Goal: Information Seeking & Learning: Learn about a topic

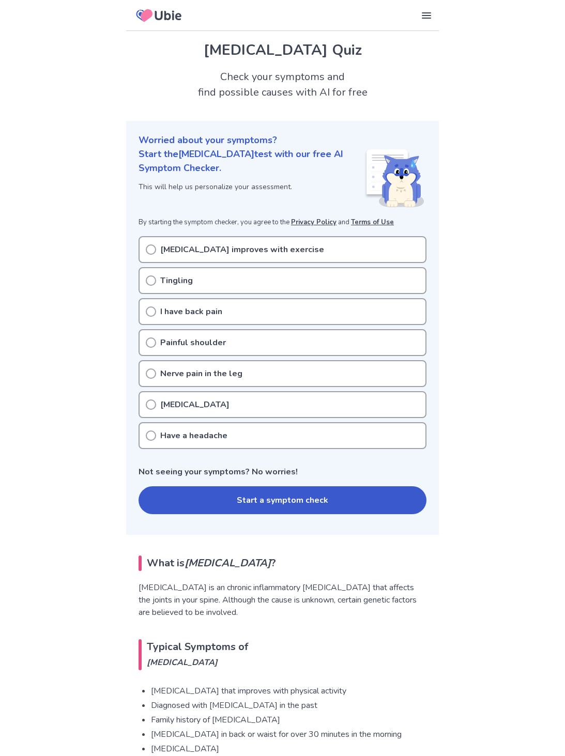
click at [157, 246] on div "Low back pain improves with exercise" at bounding box center [282, 249] width 288 height 27
click at [181, 255] on p "Low back pain improves with exercise" at bounding box center [242, 249] width 164 height 12
click at [380, 494] on button "Start a symptom check" at bounding box center [282, 500] width 288 height 28
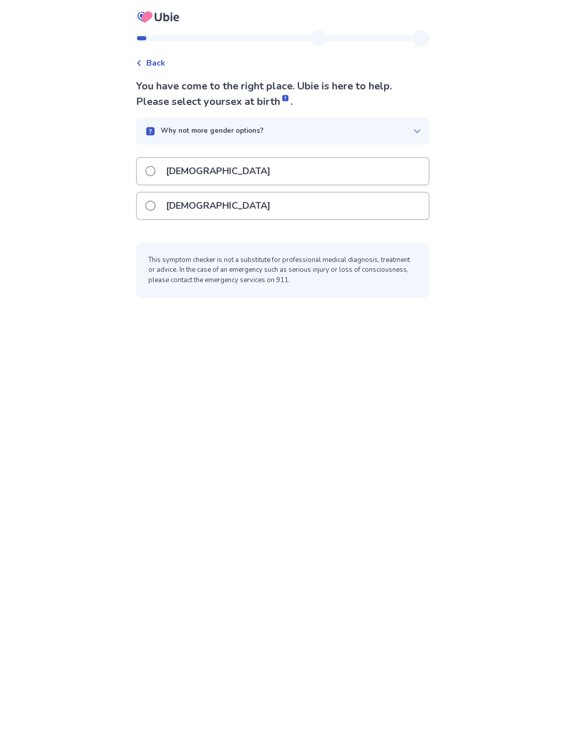
click at [323, 207] on div "Female" at bounding box center [282, 206] width 291 height 26
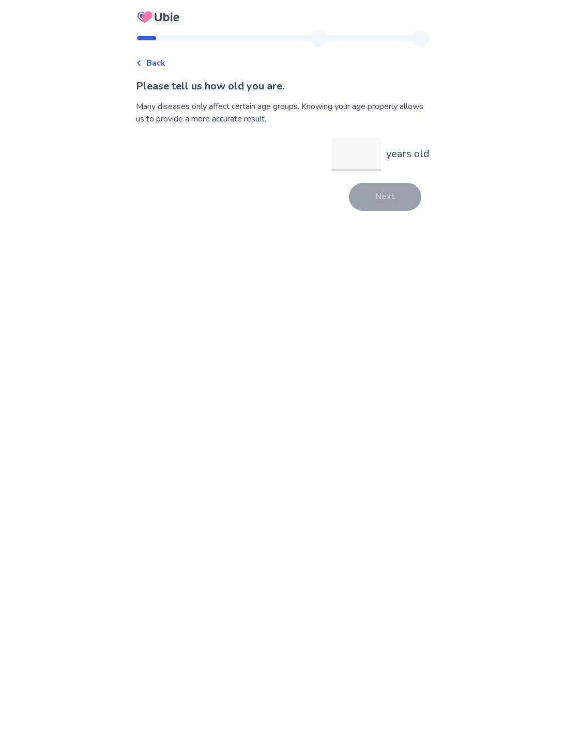
click at [364, 153] on input "years old" at bounding box center [356, 153] width 50 height 33
type input "**"
click at [394, 194] on button "Next" at bounding box center [385, 197] width 72 height 28
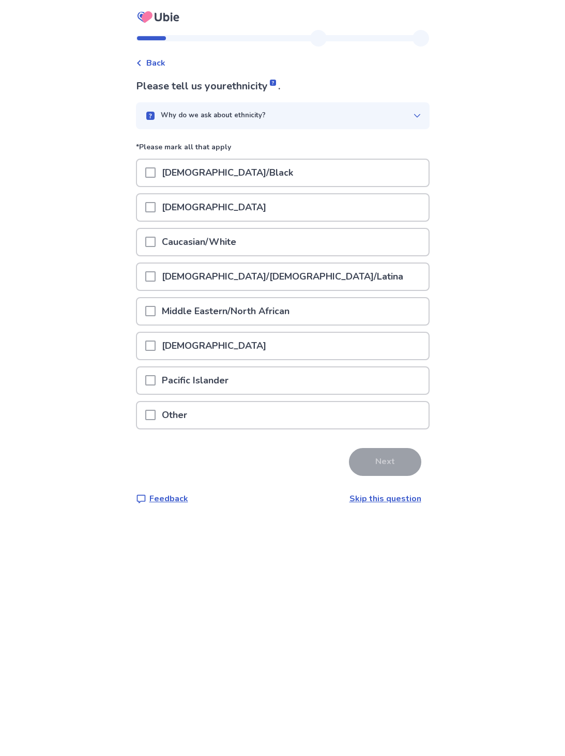
click at [181, 247] on p "Caucasian/White" at bounding box center [199, 242] width 87 height 26
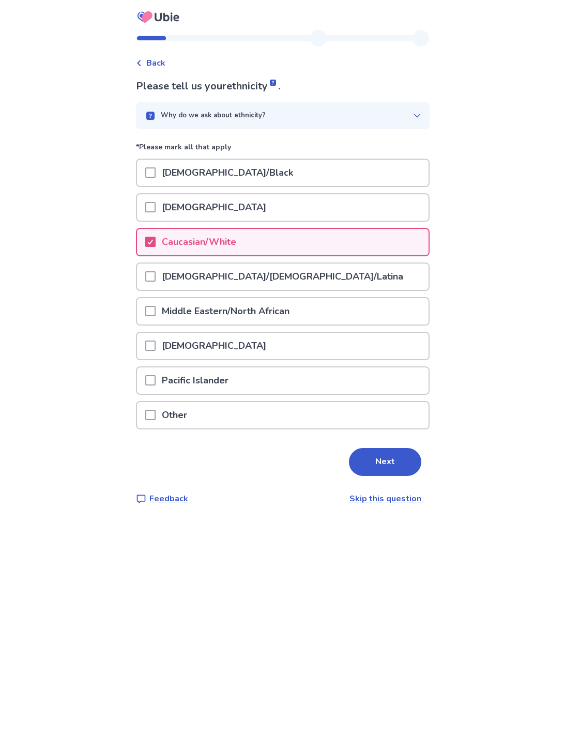
click at [404, 458] on button "Next" at bounding box center [385, 462] width 72 height 28
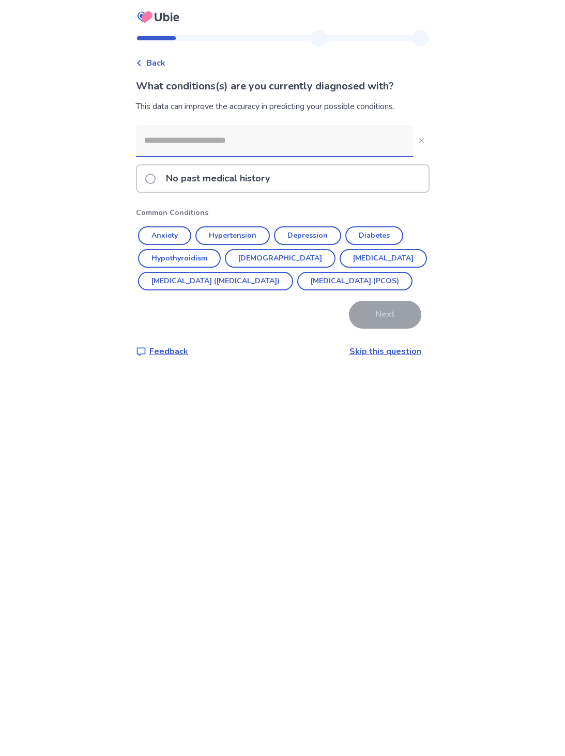
click at [190, 240] on button "Anxiety" at bounding box center [164, 235] width 53 height 19
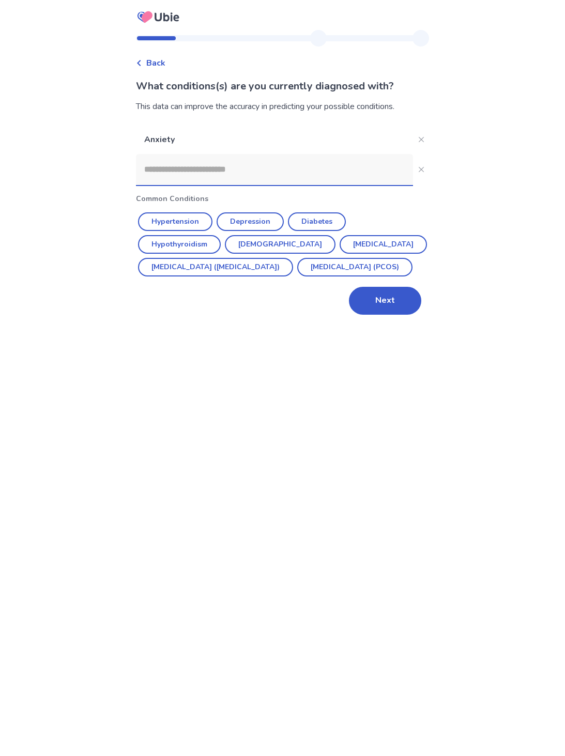
click at [271, 225] on button "Depression" at bounding box center [250, 221] width 67 height 19
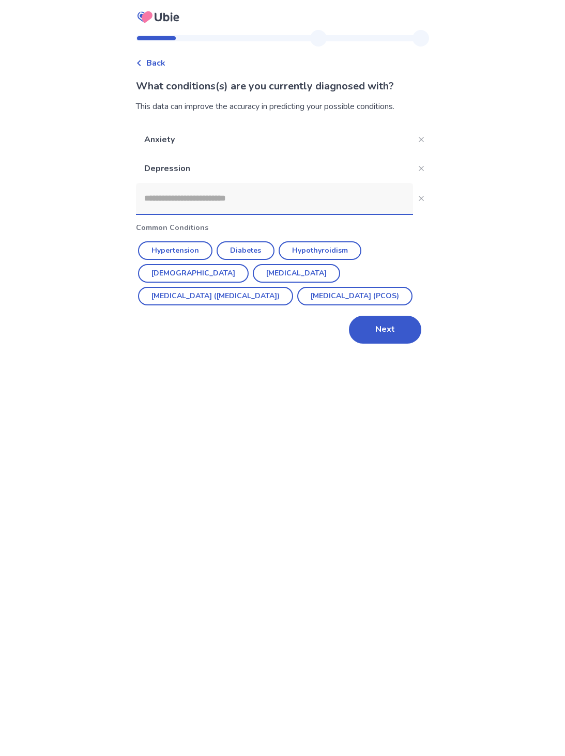
click at [340, 256] on button "Hypothyroidism" at bounding box center [320, 250] width 83 height 19
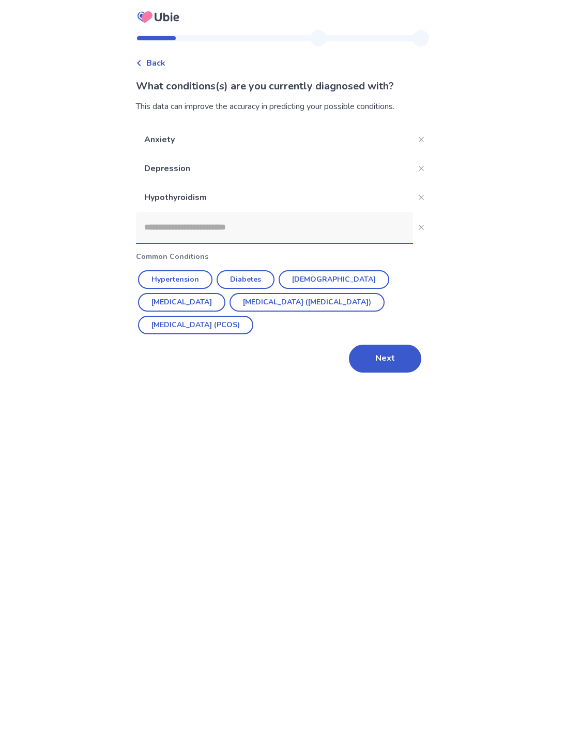
click at [392, 360] on button "Next" at bounding box center [385, 359] width 72 height 28
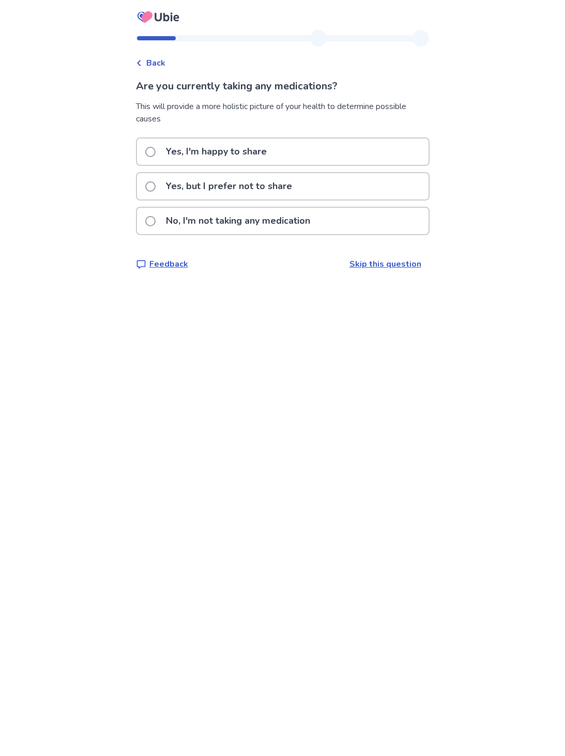
click at [276, 187] on p "Yes, but I prefer not to share" at bounding box center [229, 186] width 138 height 26
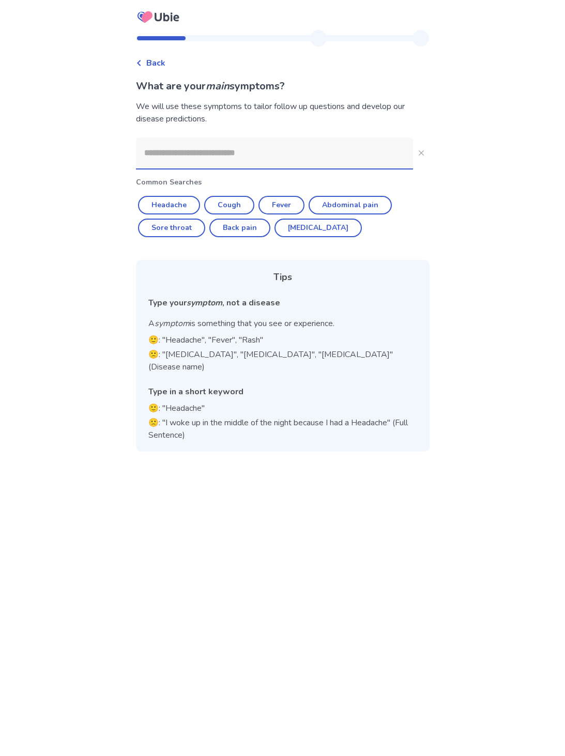
click at [320, 156] on input at bounding box center [274, 152] width 277 height 31
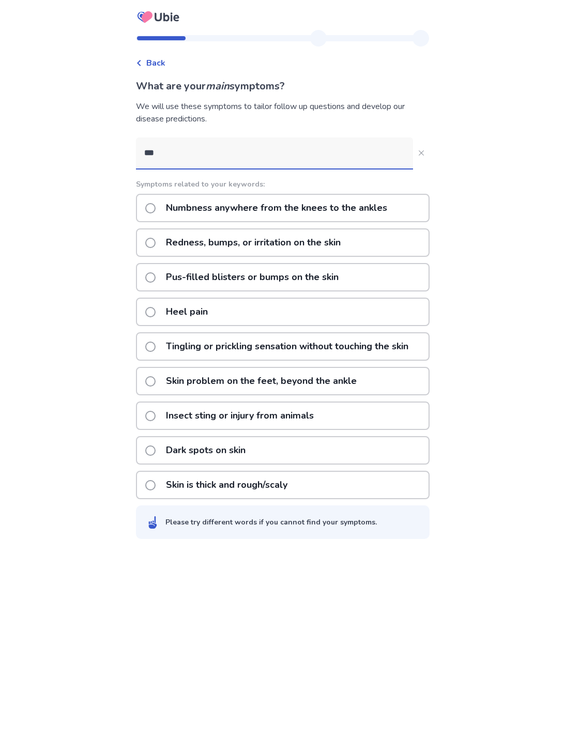
type input "****"
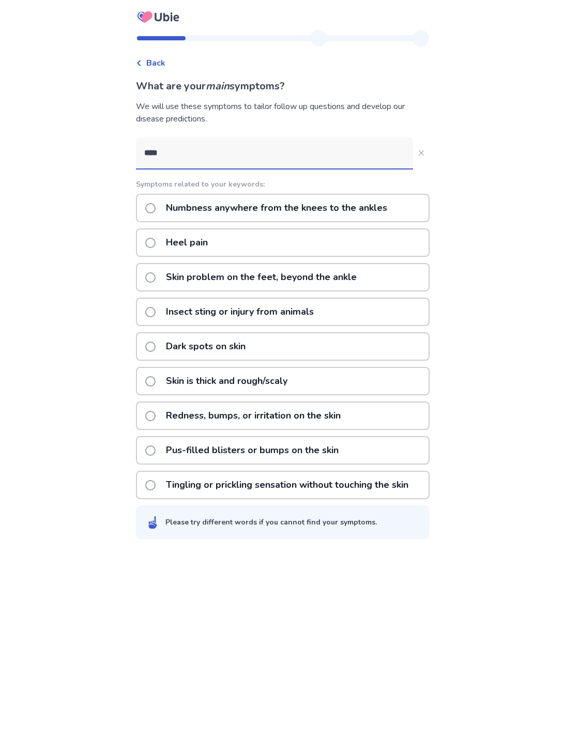
click at [246, 239] on div "Heel pain" at bounding box center [283, 242] width 294 height 28
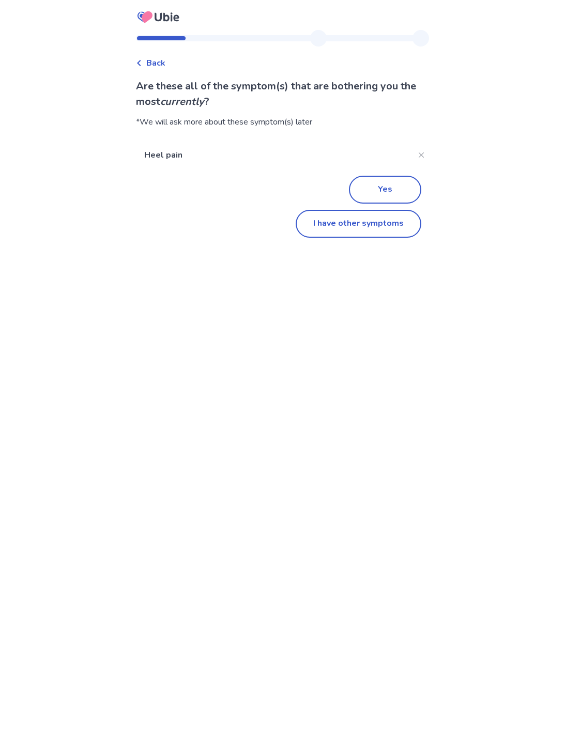
click at [393, 227] on button "I have other symptoms" at bounding box center [359, 224] width 126 height 28
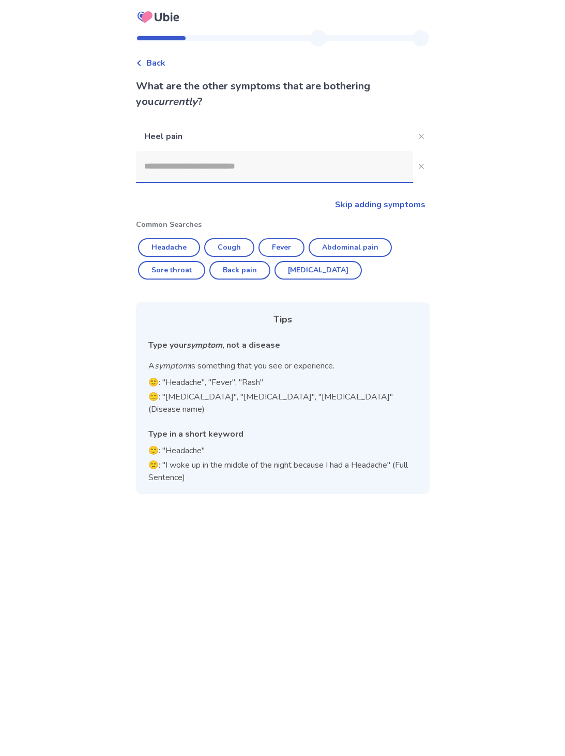
click at [259, 275] on button "Back pain" at bounding box center [239, 270] width 61 height 19
type input "*********"
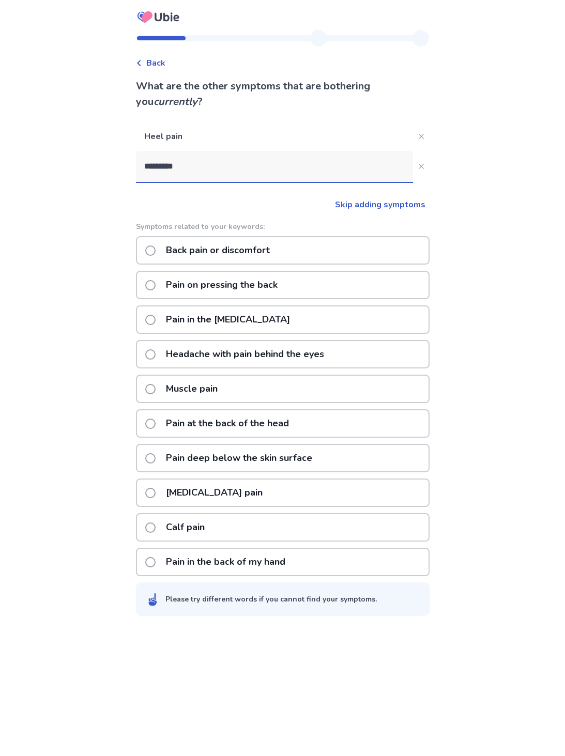
click at [303, 253] on div "Back pain or discomfort" at bounding box center [283, 250] width 294 height 28
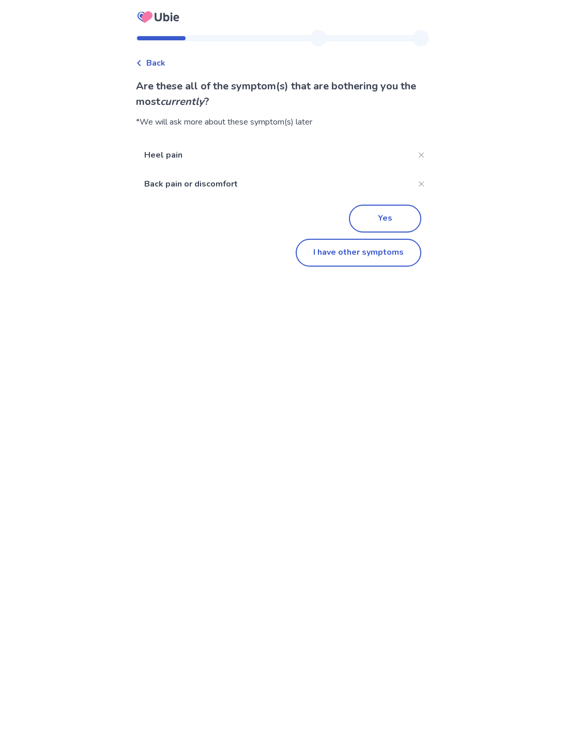
click at [386, 257] on button "I have other symptoms" at bounding box center [359, 253] width 126 height 28
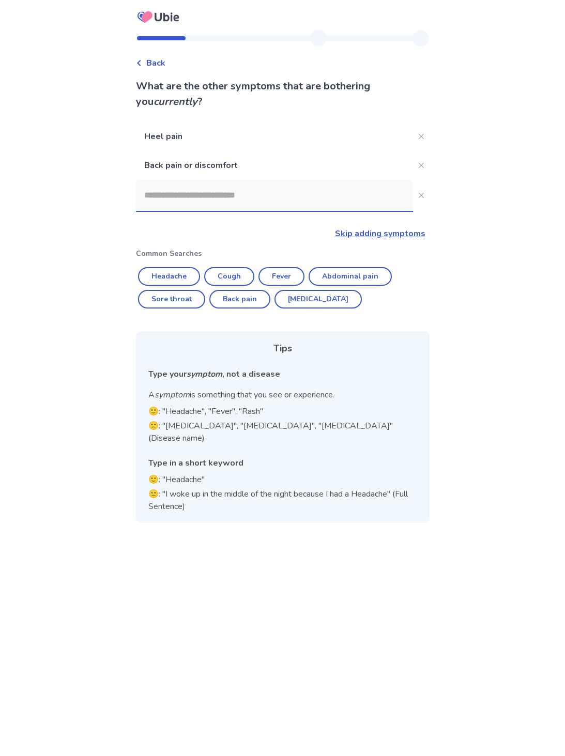
click at [248, 205] on input at bounding box center [274, 195] width 277 height 31
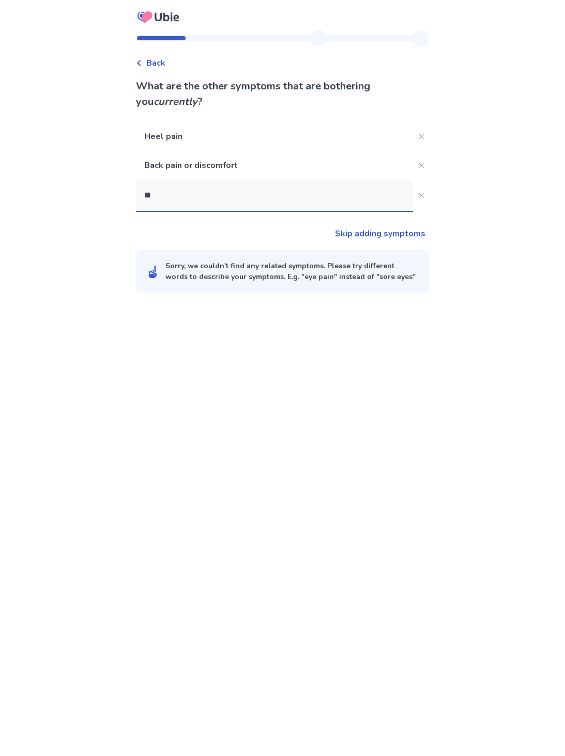
type input "***"
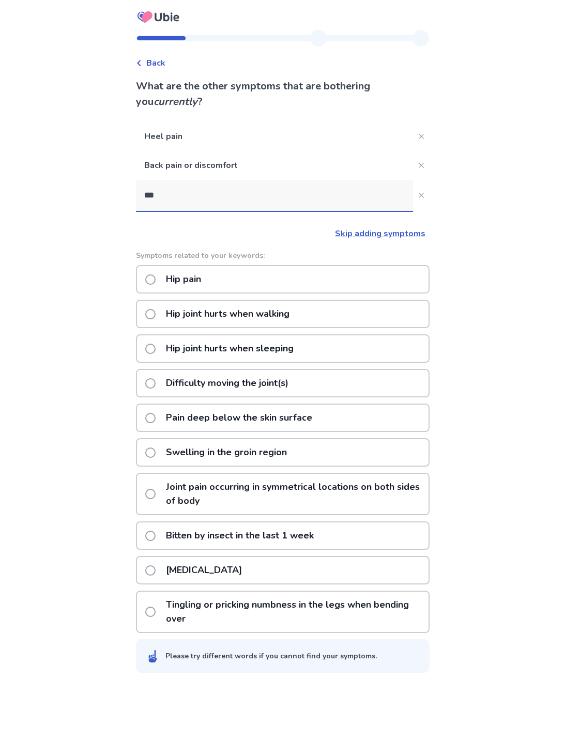
click at [226, 279] on div "Hip pain" at bounding box center [283, 279] width 294 height 28
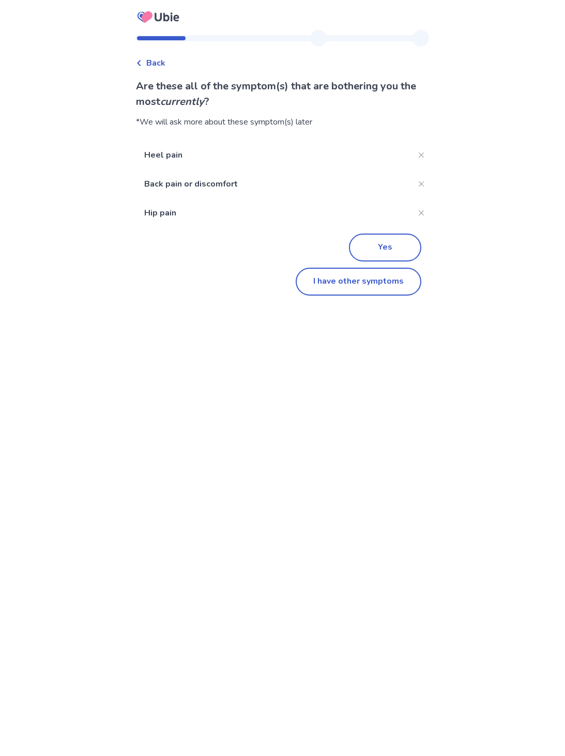
click at [397, 284] on button "I have other symptoms" at bounding box center [359, 282] width 126 height 28
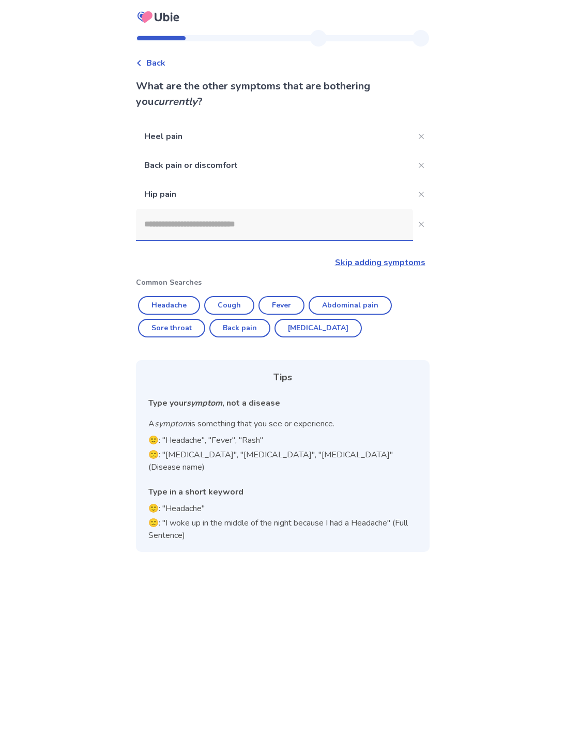
click at [289, 229] on input at bounding box center [274, 224] width 277 height 31
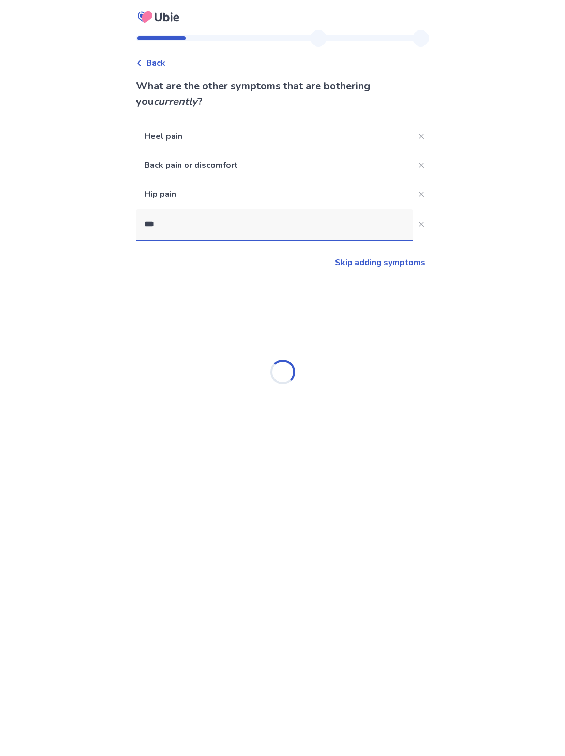
type input "****"
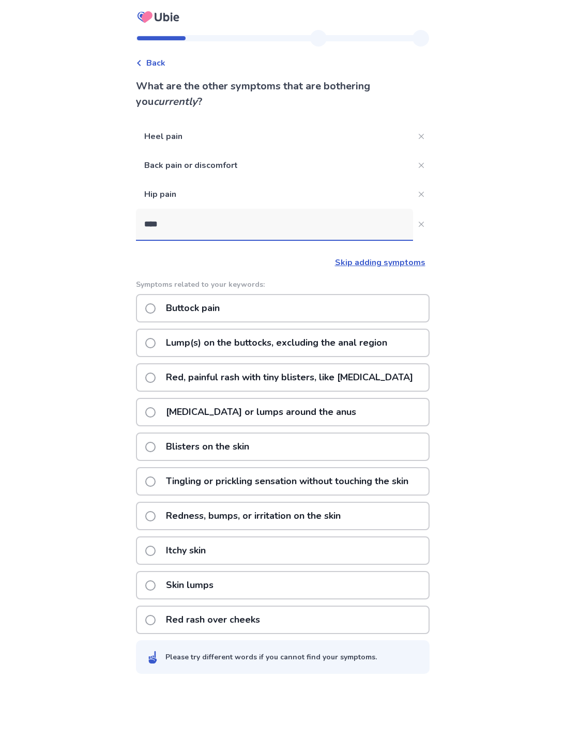
click at [332, 314] on div "Buttock pain" at bounding box center [283, 308] width 294 height 28
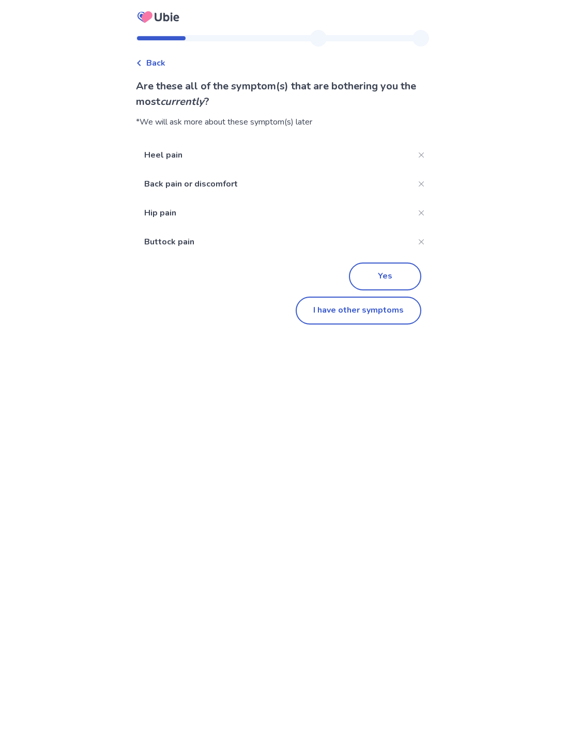
click at [393, 278] on button "Yes" at bounding box center [385, 277] width 72 height 28
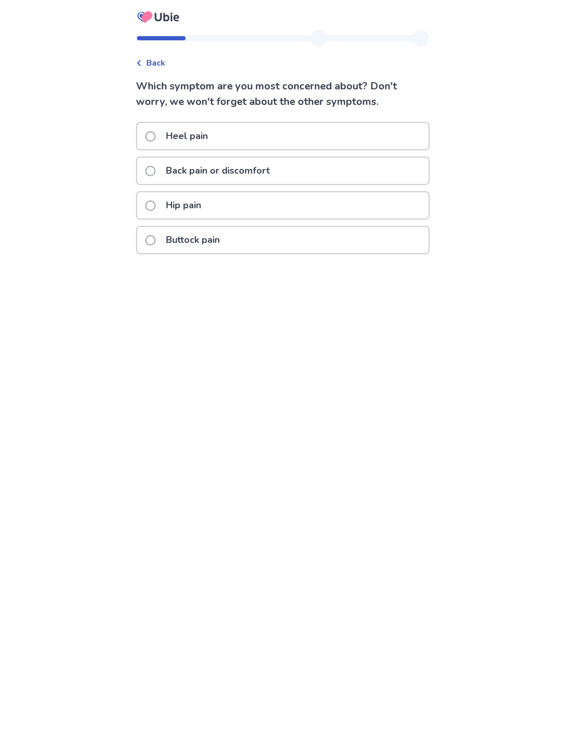
click at [214, 132] on p "Heel pain" at bounding box center [187, 136] width 54 height 26
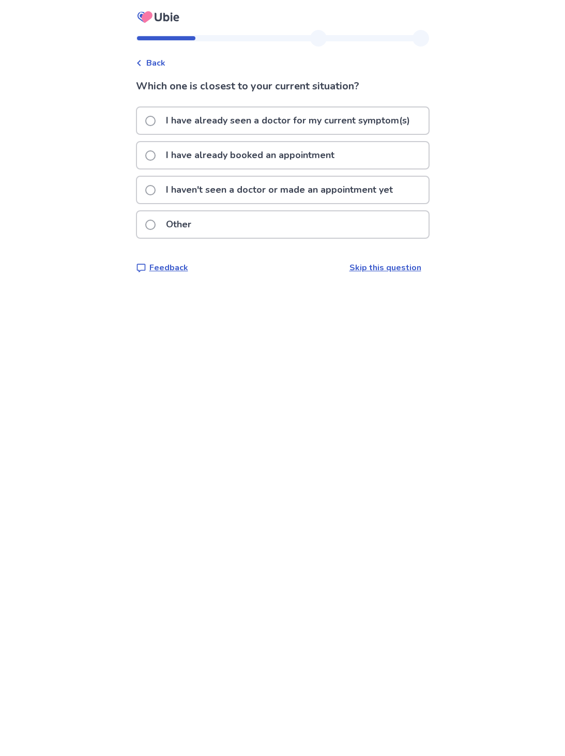
click at [353, 122] on p "I have already seen a doctor for my current symptom(s)" at bounding box center [288, 120] width 256 height 26
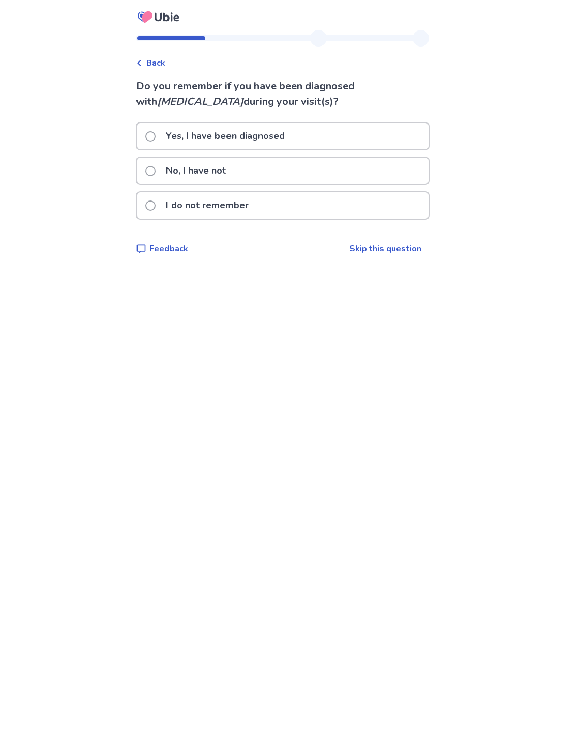
click at [312, 168] on div "No, I have not" at bounding box center [282, 171] width 291 height 26
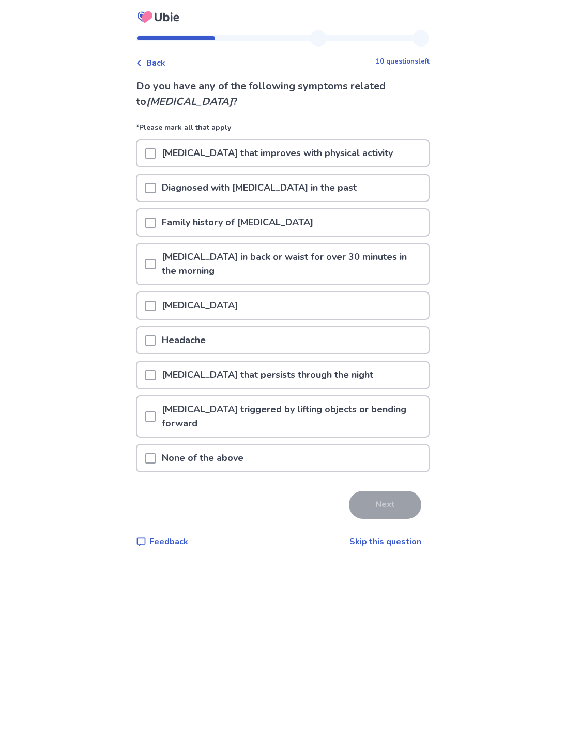
click at [381, 155] on p "Lower back pain that improves with physical activity" at bounding box center [277, 153] width 243 height 26
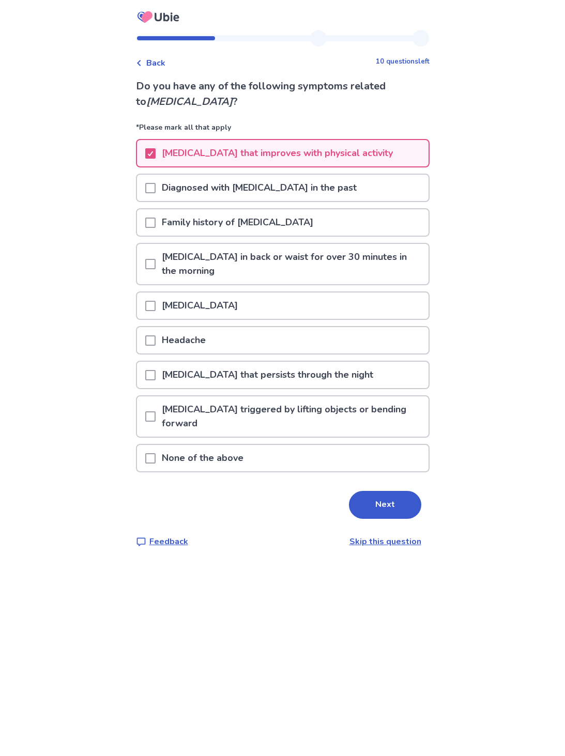
click at [378, 263] on p "Stiffness in back or waist for over 30 minutes in the morning" at bounding box center [292, 264] width 273 height 40
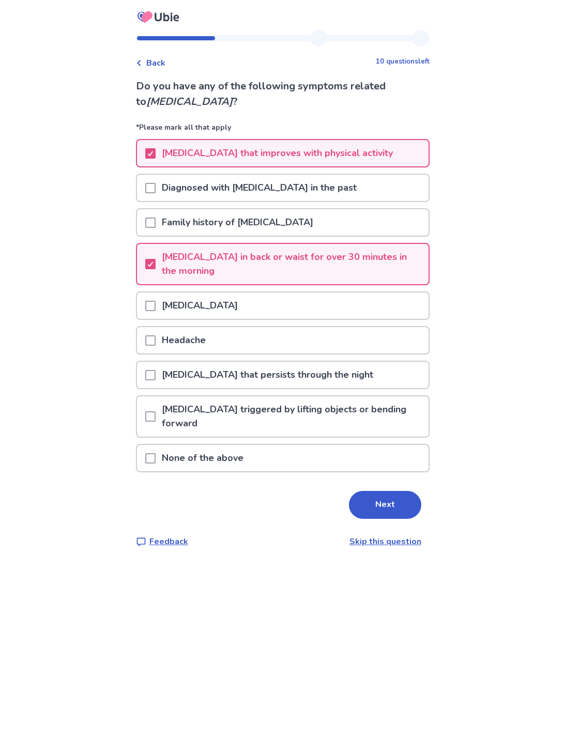
click at [327, 309] on div "Lower back pain" at bounding box center [282, 305] width 291 height 26
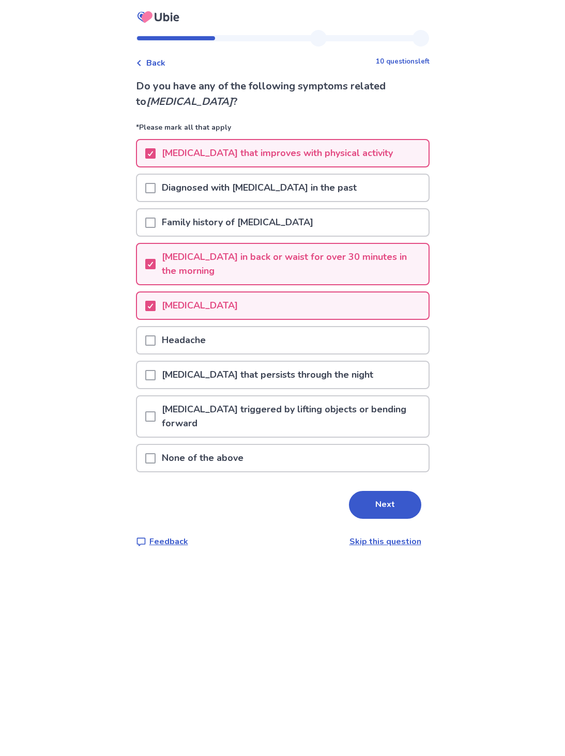
click at [324, 417] on p "Lower back pain triggered by lifting objects or bending forward" at bounding box center [292, 416] width 273 height 40
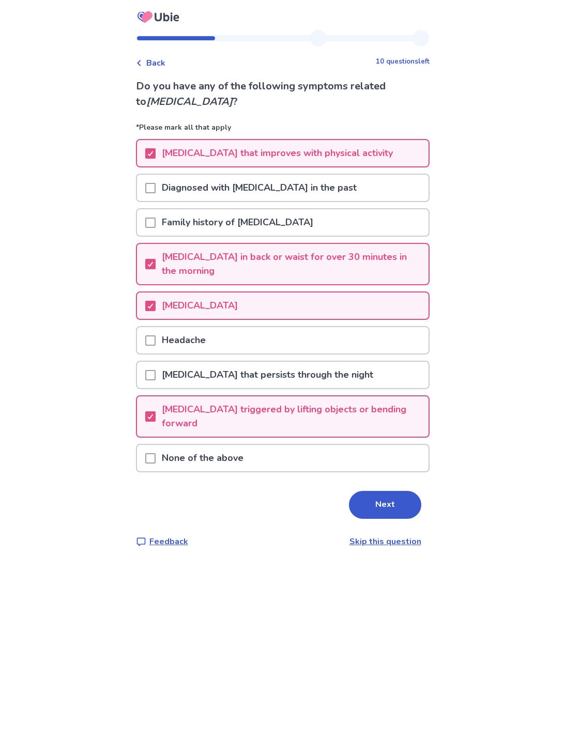
click at [389, 508] on button "Next" at bounding box center [385, 505] width 72 height 28
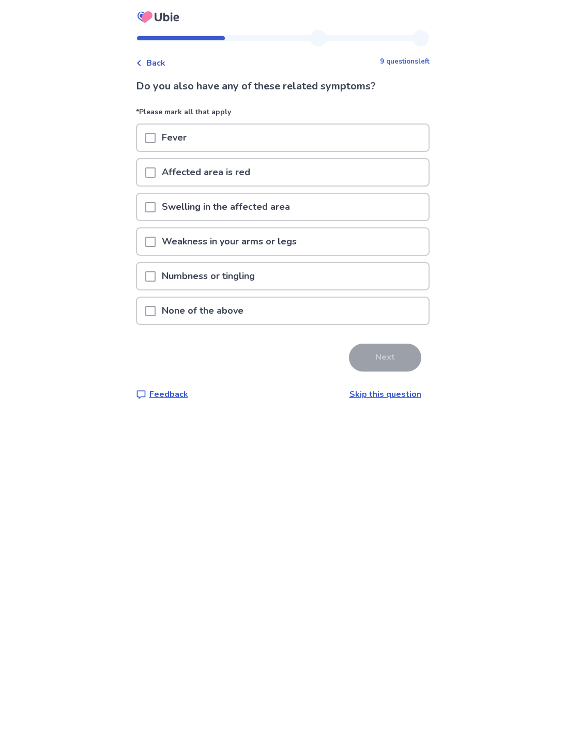
click at [359, 210] on div "Swelling in the affected area" at bounding box center [282, 207] width 291 height 26
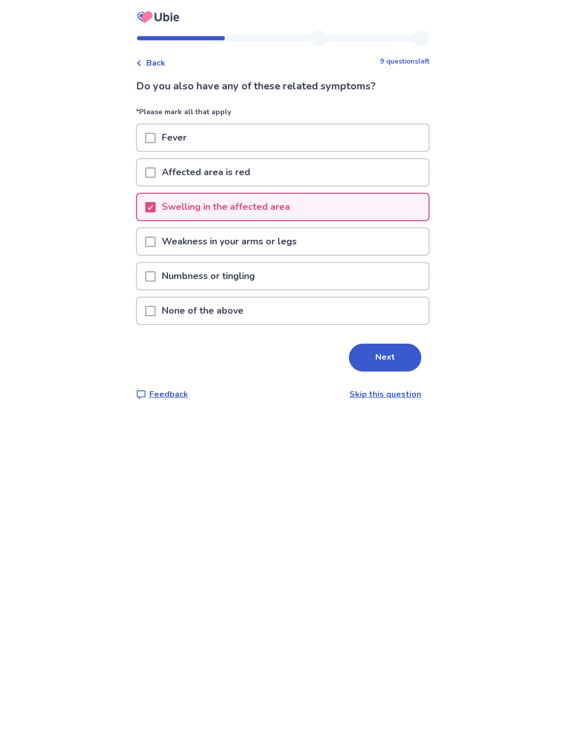
click at [354, 245] on div "Weakness in your arms or legs" at bounding box center [282, 241] width 291 height 26
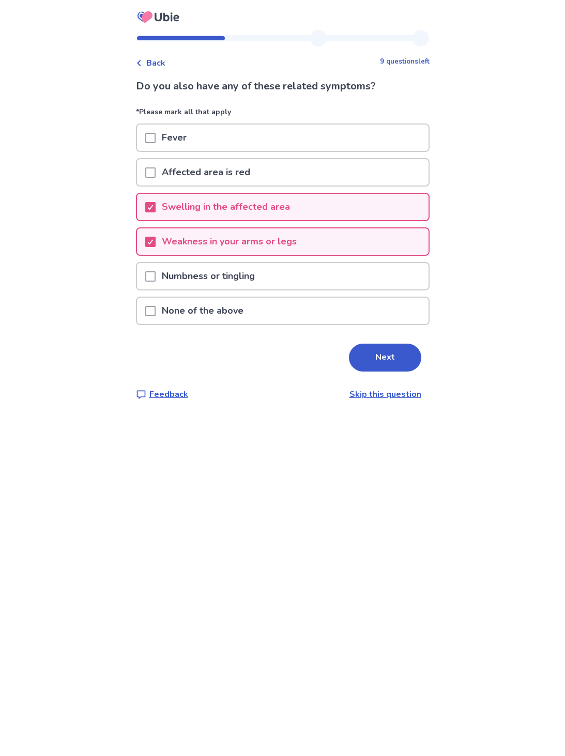
click at [334, 279] on div "Numbness or tingling" at bounding box center [282, 276] width 291 height 26
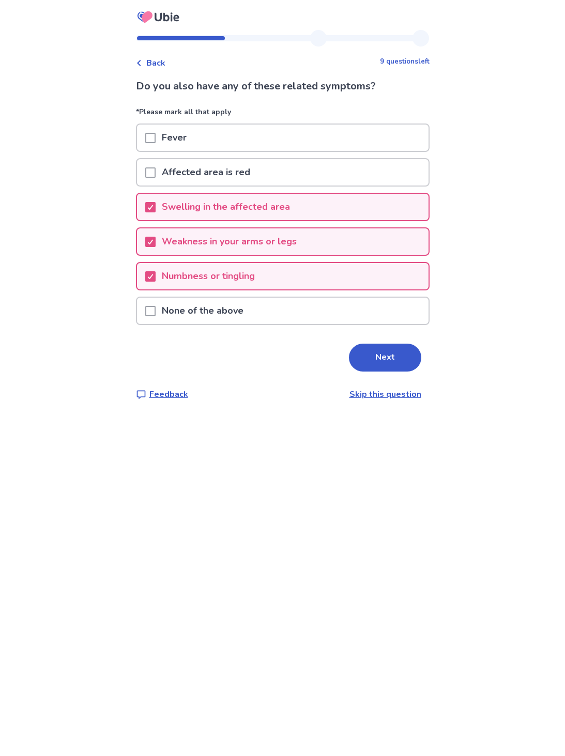
click at [393, 360] on button "Next" at bounding box center [385, 358] width 72 height 28
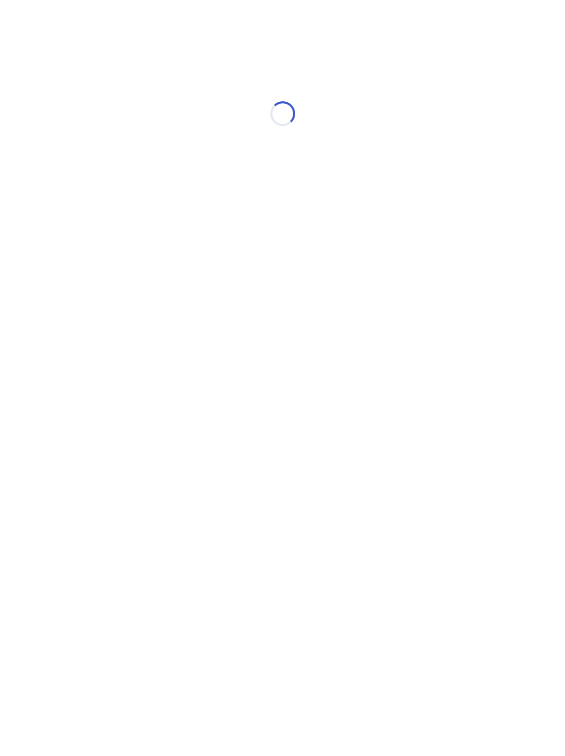
select select "*"
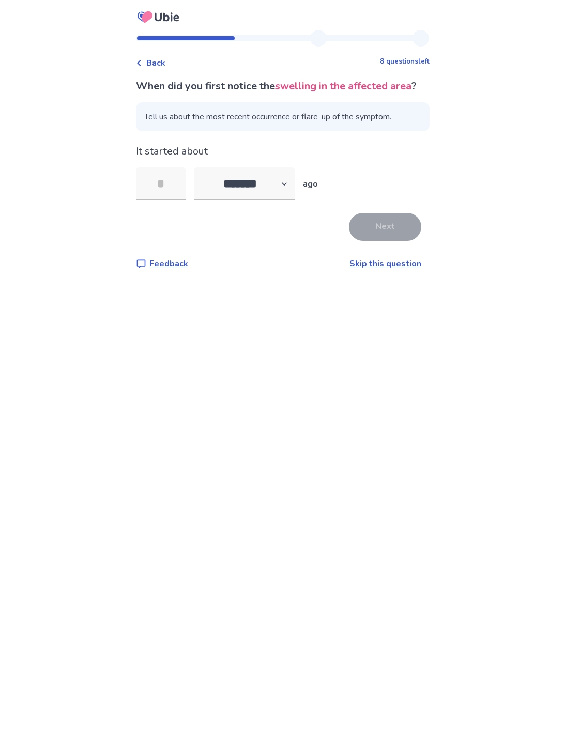
click at [178, 201] on input "tel" at bounding box center [161, 183] width 50 height 33
type input "*"
click at [292, 201] on select "******* ****** ******* ******** *******" at bounding box center [244, 183] width 101 height 33
select select "*"
click at [400, 241] on button "Next" at bounding box center [385, 227] width 72 height 28
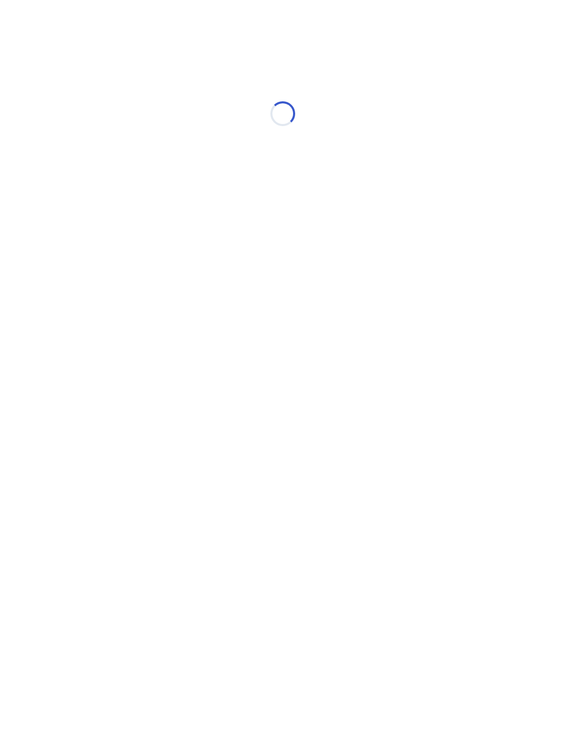
select select "*"
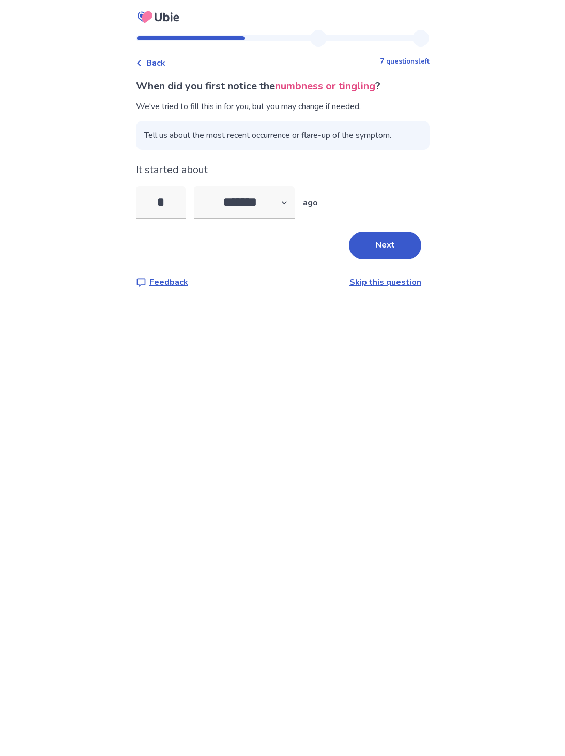
click at [179, 214] on input "*" at bounding box center [161, 202] width 50 height 33
type input "*"
click at [396, 252] on button "Next" at bounding box center [385, 246] width 72 height 28
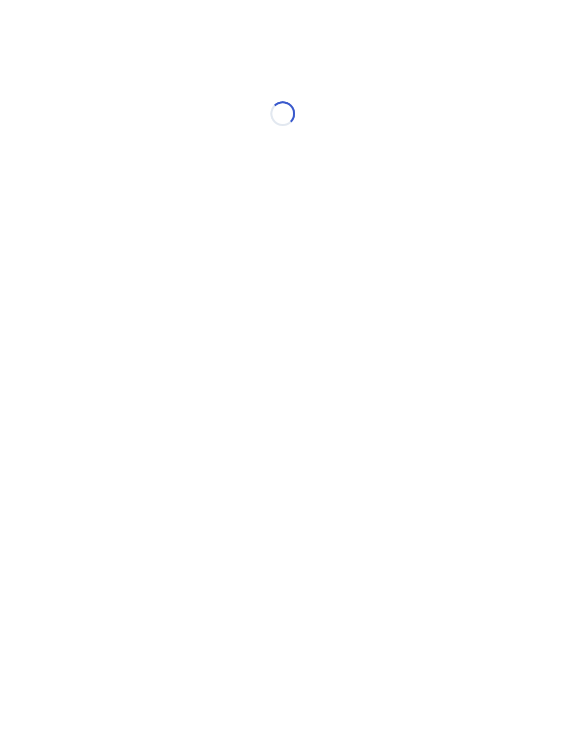
select select "*"
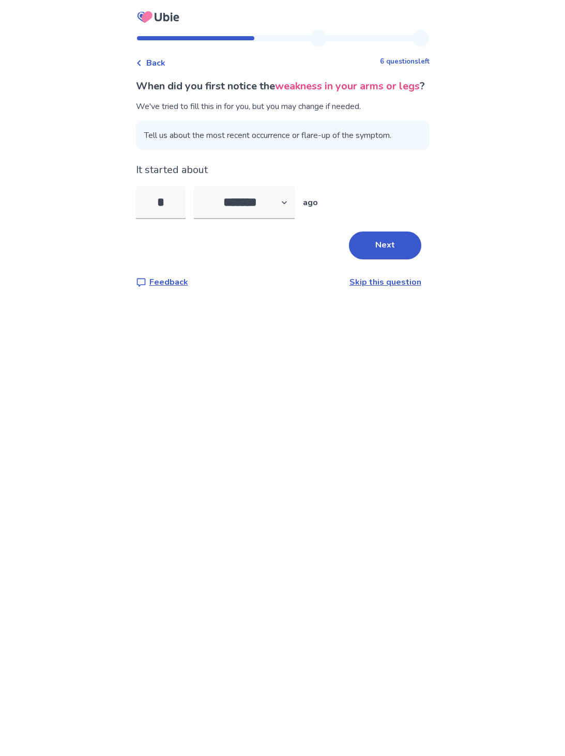
click at [186, 218] on input "*" at bounding box center [161, 202] width 50 height 33
type input "*"
click at [397, 259] on button "Next" at bounding box center [385, 246] width 72 height 28
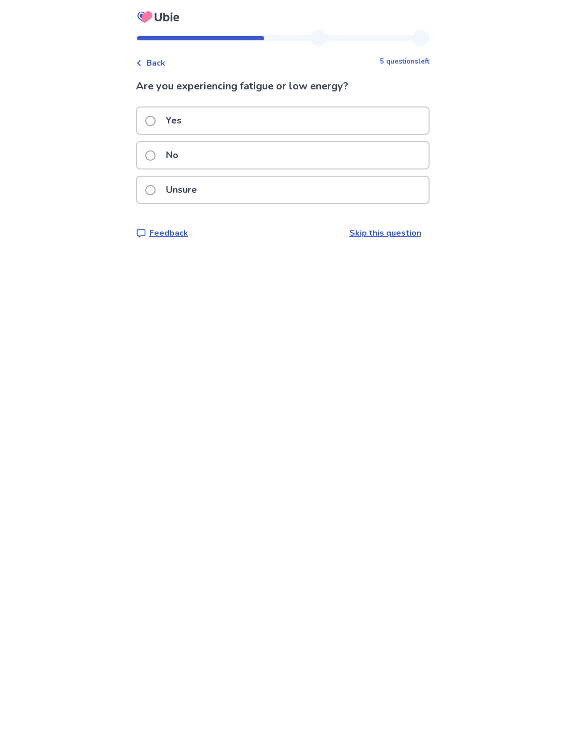
click at [309, 124] on div "Yes" at bounding box center [282, 120] width 291 height 26
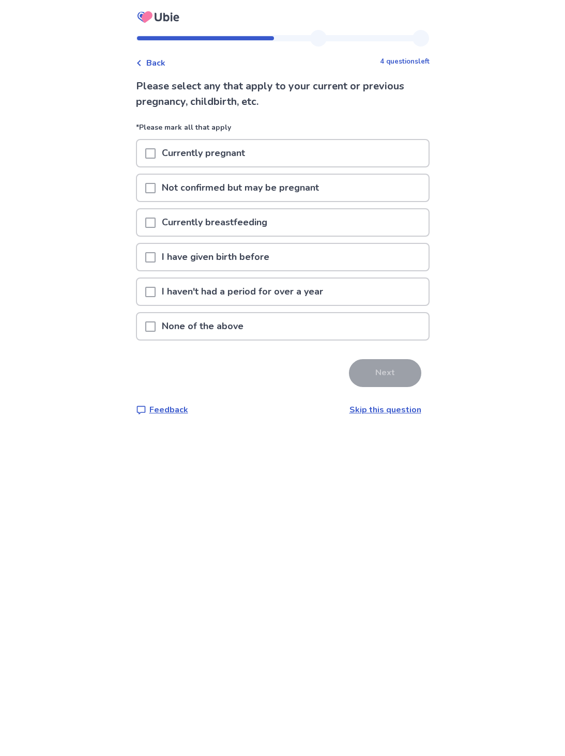
click at [325, 323] on div "None of the above" at bounding box center [282, 326] width 291 height 26
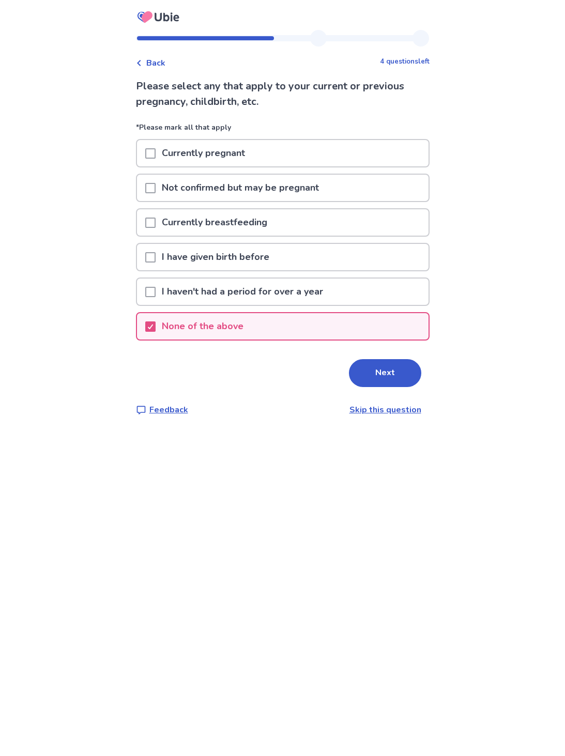
click at [388, 373] on button "Next" at bounding box center [385, 373] width 72 height 28
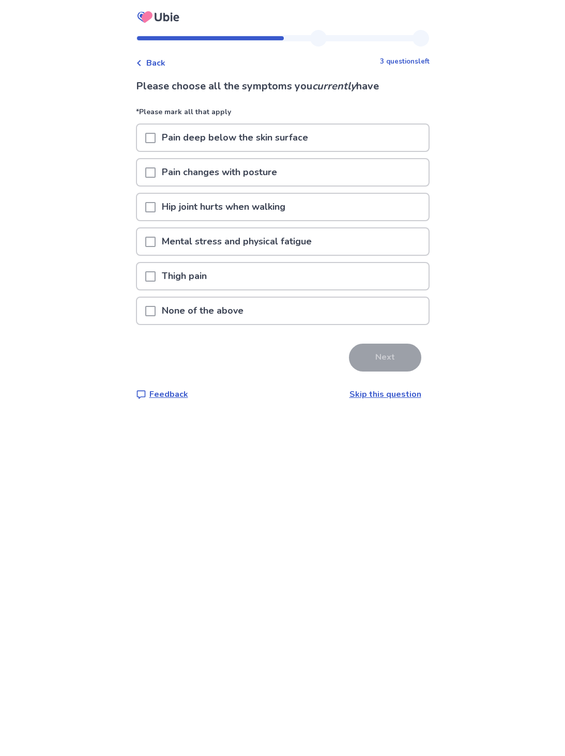
click at [353, 143] on div "Pain deep below the skin surface" at bounding box center [282, 138] width 291 height 26
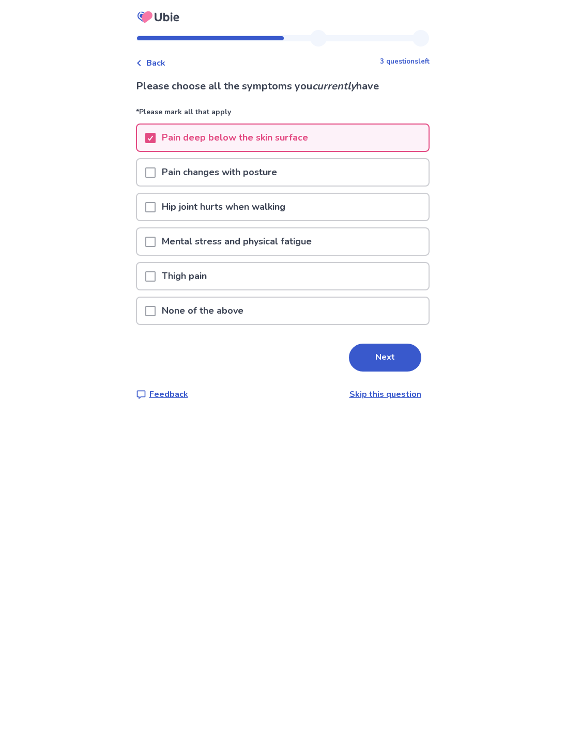
click at [325, 173] on div "Pain changes with posture" at bounding box center [282, 172] width 291 height 26
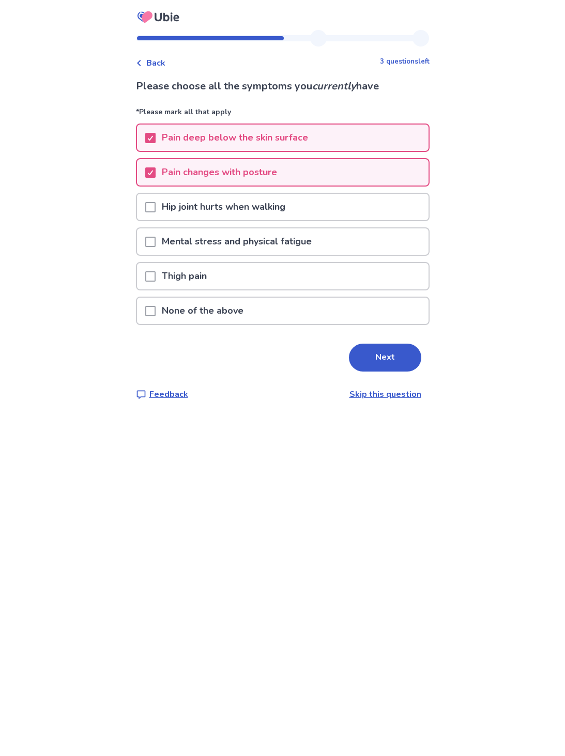
click at [319, 210] on div "Hip joint hurts when walking" at bounding box center [282, 207] width 291 height 26
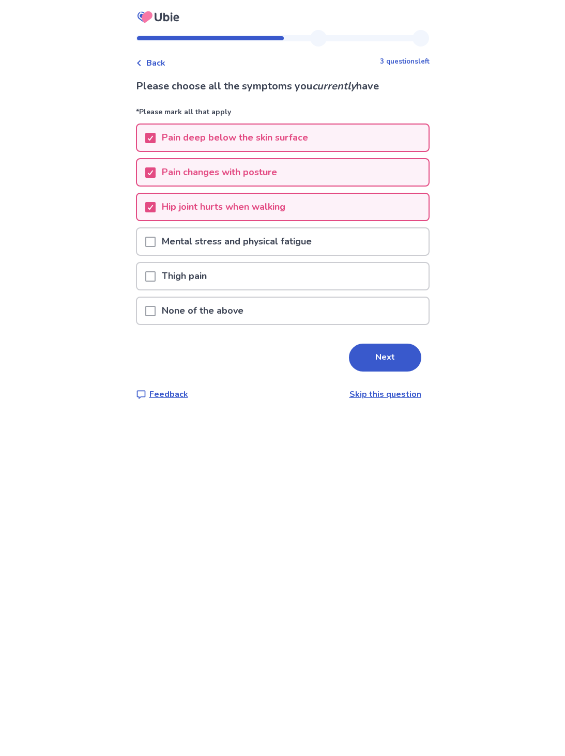
click at [326, 245] on div "Mental stress and physical fatigue" at bounding box center [282, 241] width 291 height 26
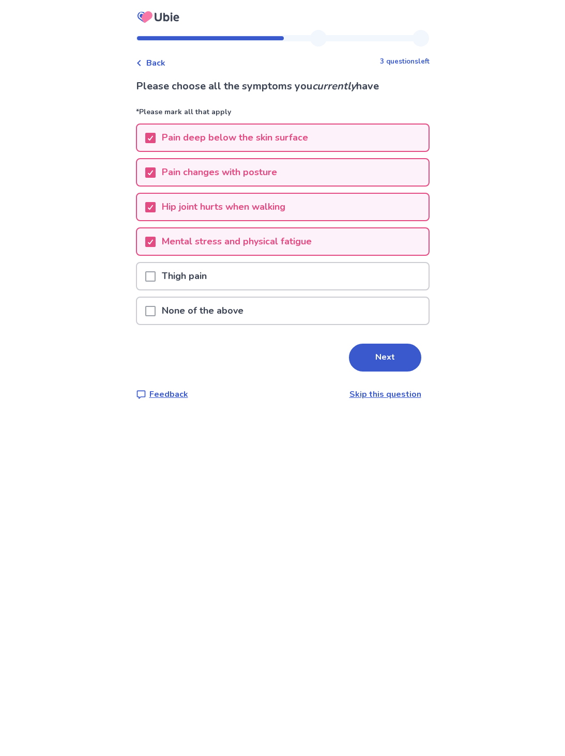
click at [294, 276] on div "Thigh pain" at bounding box center [282, 276] width 291 height 26
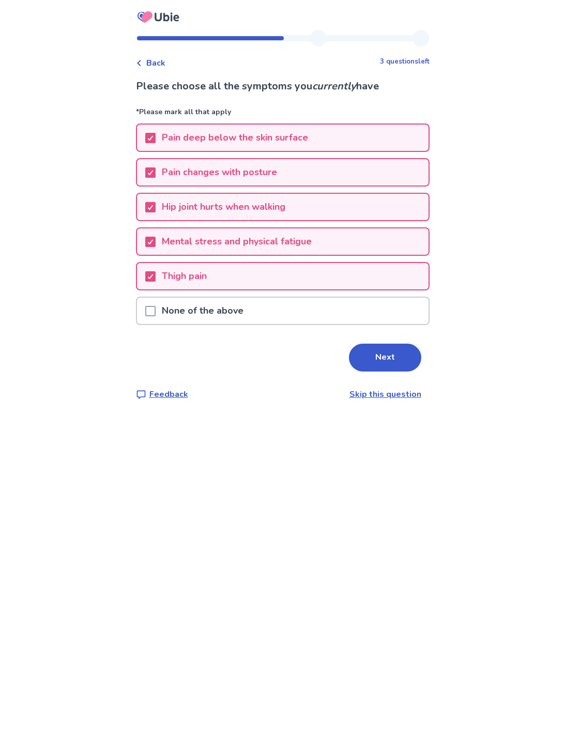
click at [383, 366] on button "Next" at bounding box center [385, 358] width 72 height 28
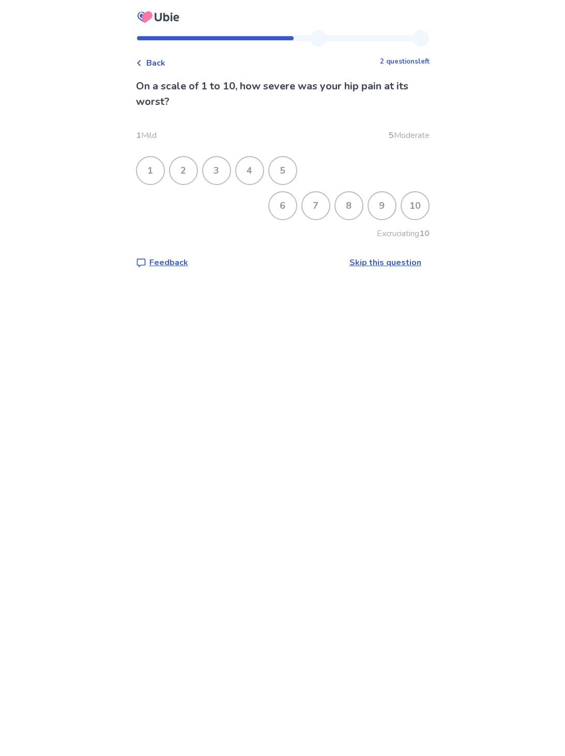
click at [406, 219] on div "10" at bounding box center [415, 205] width 27 height 27
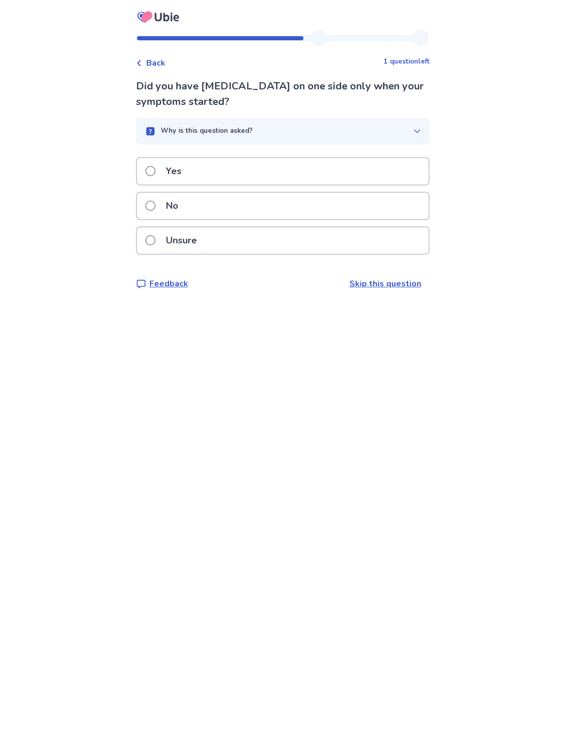
click at [332, 167] on div "Yes" at bounding box center [282, 171] width 291 height 26
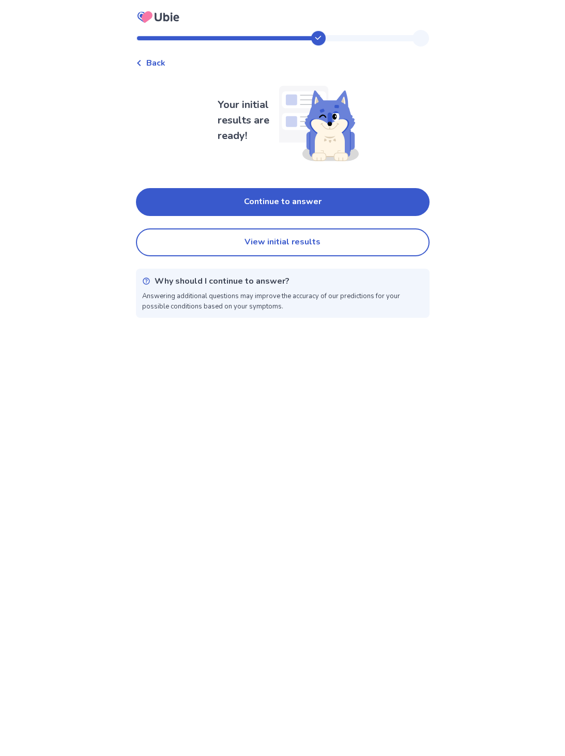
click at [377, 200] on button "Continue to answer" at bounding box center [283, 202] width 294 height 28
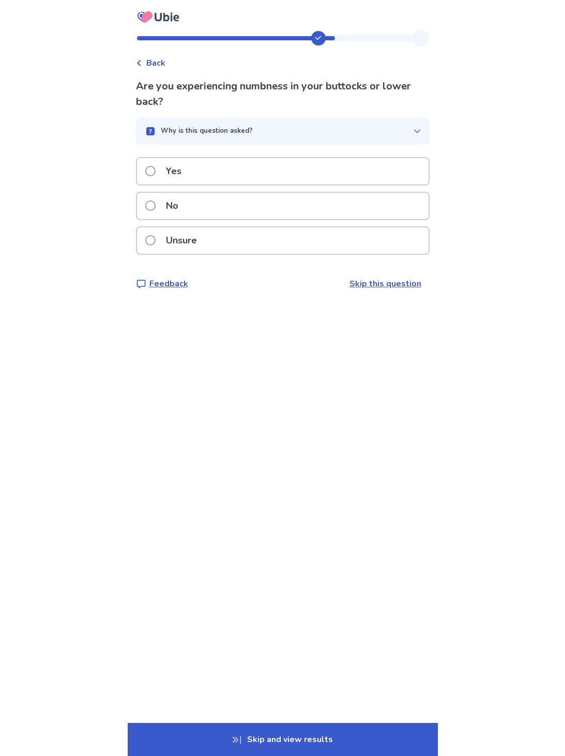
click at [297, 211] on div "No" at bounding box center [282, 206] width 291 height 26
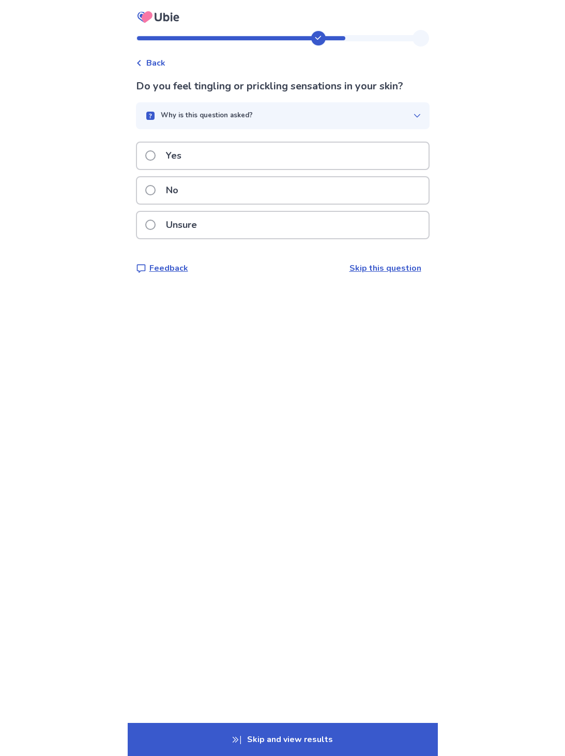
click at [347, 155] on div "Yes" at bounding box center [282, 156] width 291 height 26
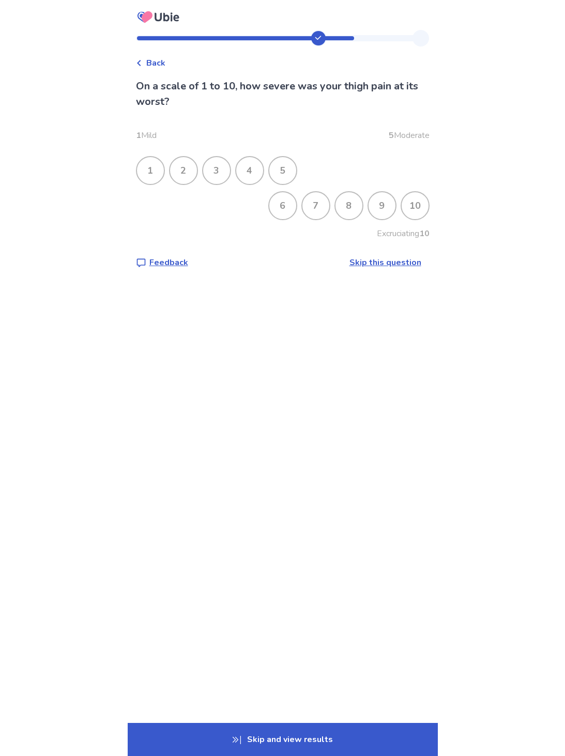
click at [310, 211] on div "7" at bounding box center [315, 205] width 27 height 27
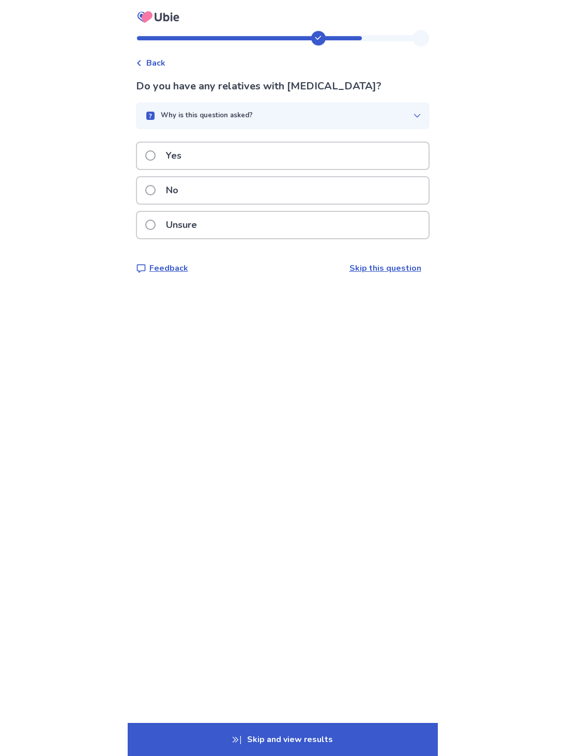
click at [163, 158] on label "Yes" at bounding box center [166, 156] width 42 height 26
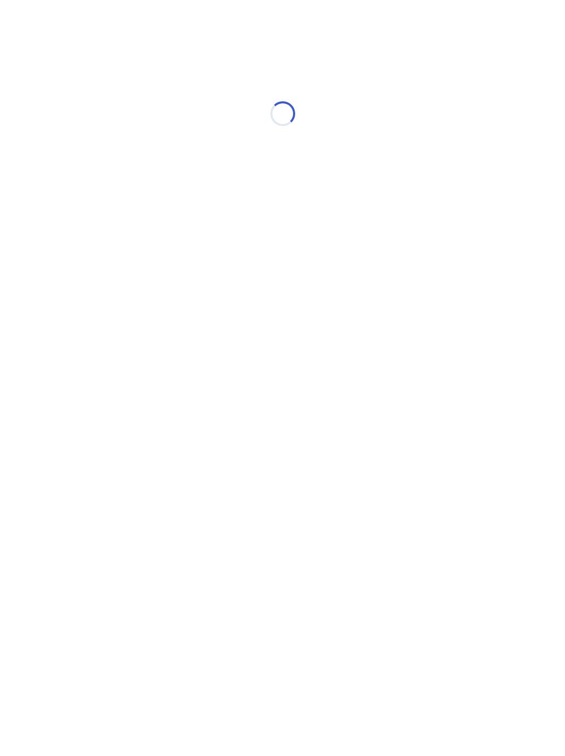
select select "*"
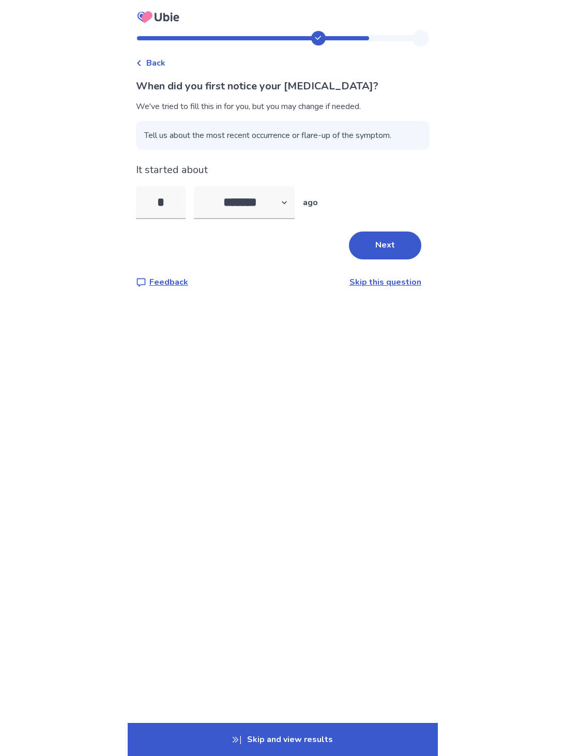
click at [183, 199] on input "*" at bounding box center [161, 202] width 50 height 33
type input "*"
click at [398, 250] on button "Next" at bounding box center [385, 246] width 72 height 28
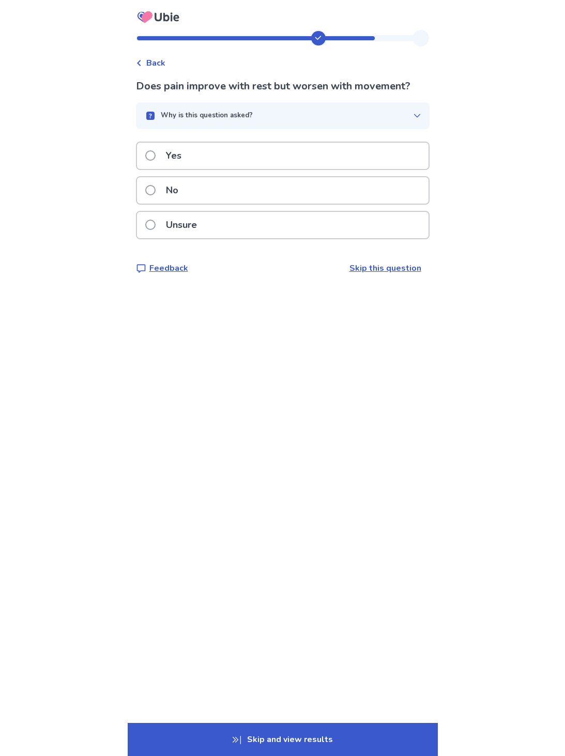
click at [318, 226] on div "Unsure" at bounding box center [282, 225] width 291 height 26
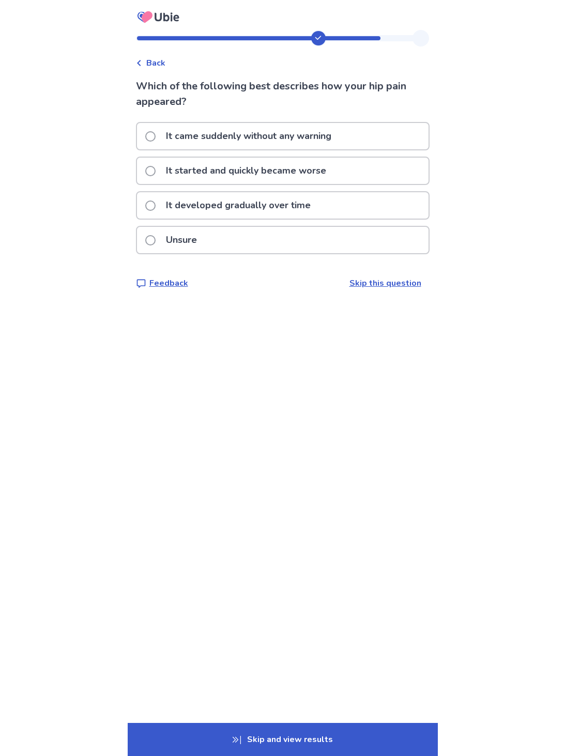
click at [368, 137] on div "It came suddenly without any warning" at bounding box center [282, 136] width 291 height 26
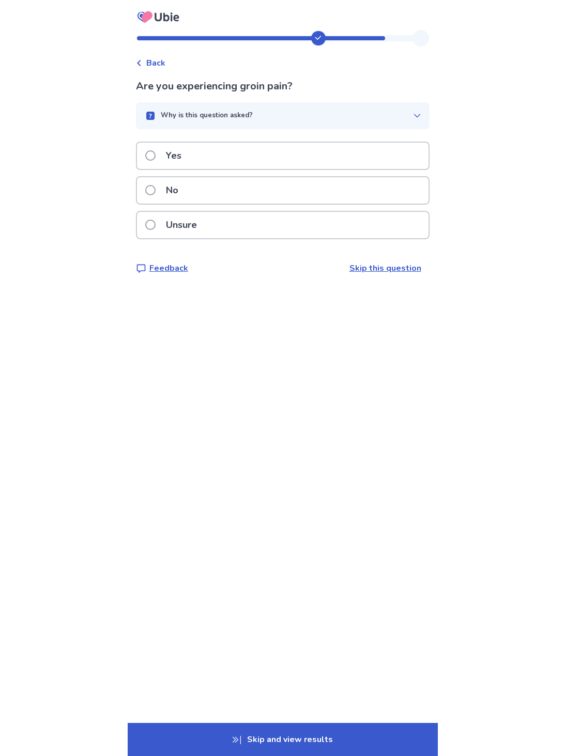
click at [388, 153] on div "Yes" at bounding box center [282, 156] width 291 height 26
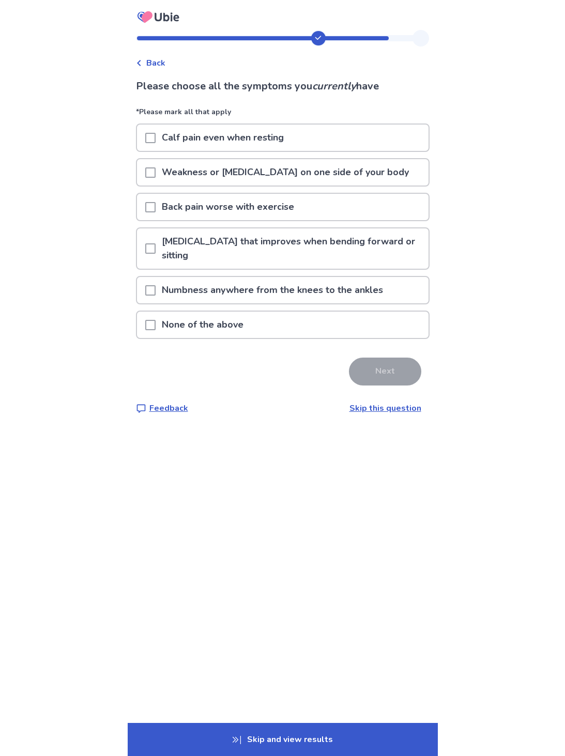
click at [356, 208] on div "Back pain worse with exercise" at bounding box center [282, 207] width 291 height 26
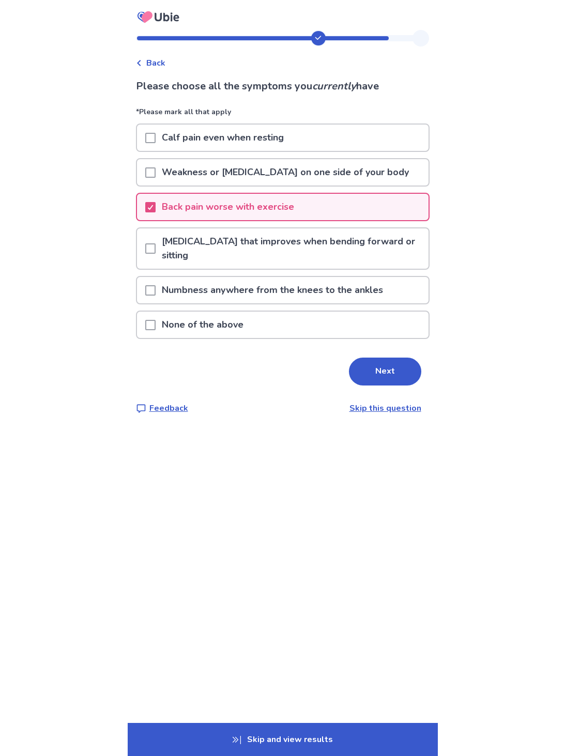
click at [388, 247] on p "Lower back pain that improves when bending forward or sitting" at bounding box center [292, 248] width 273 height 40
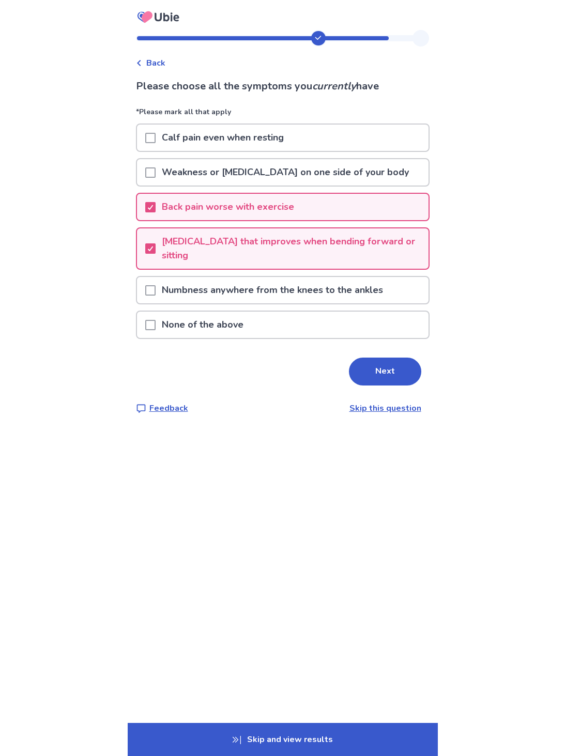
click at [392, 295] on div "Numbness anywhere from the knees to the ankles" at bounding box center [282, 290] width 291 height 26
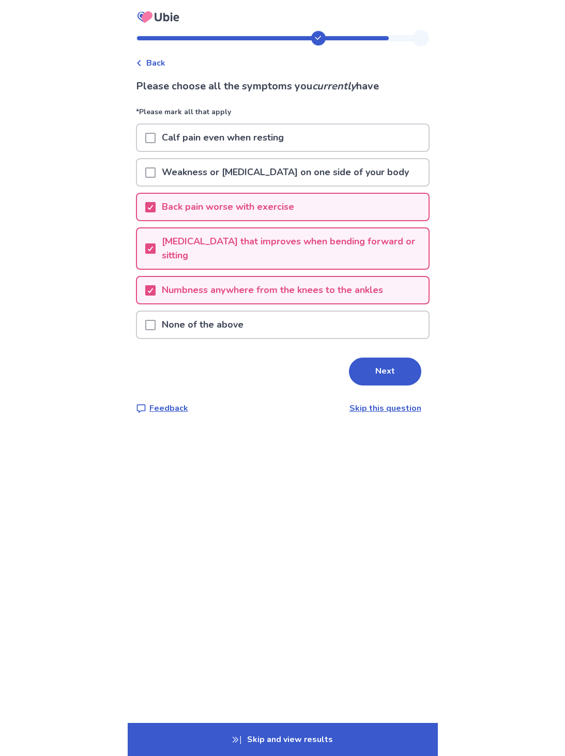
click at [380, 292] on p "Numbness anywhere from the knees to the ankles" at bounding box center [273, 290] width 234 height 26
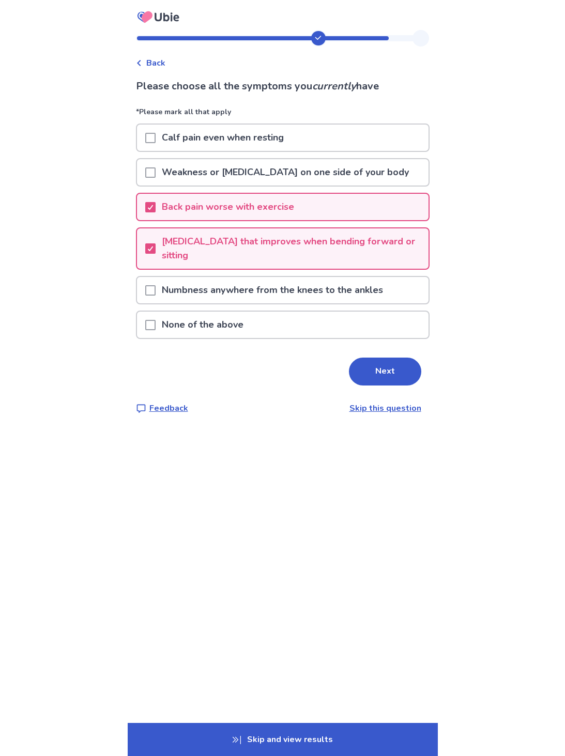
click at [387, 373] on button "Next" at bounding box center [385, 372] width 72 height 28
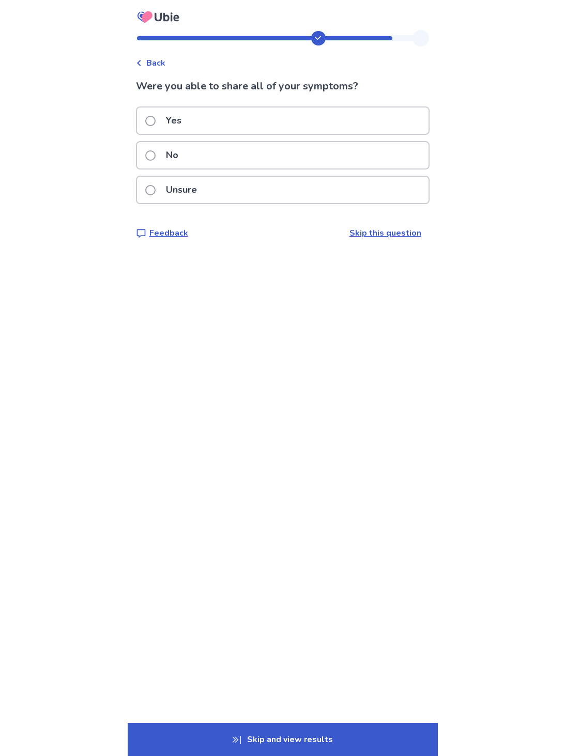
click at [367, 125] on div "Yes" at bounding box center [282, 120] width 291 height 26
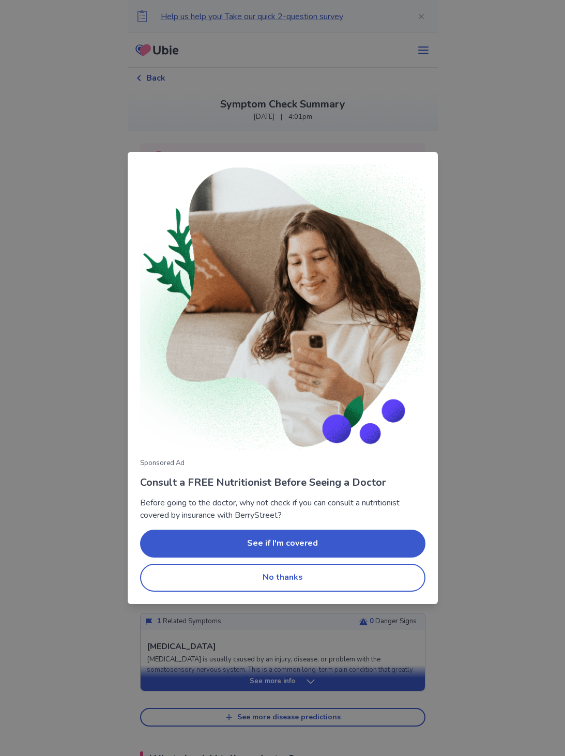
click at [377, 577] on button "No thanks" at bounding box center [282, 578] width 285 height 28
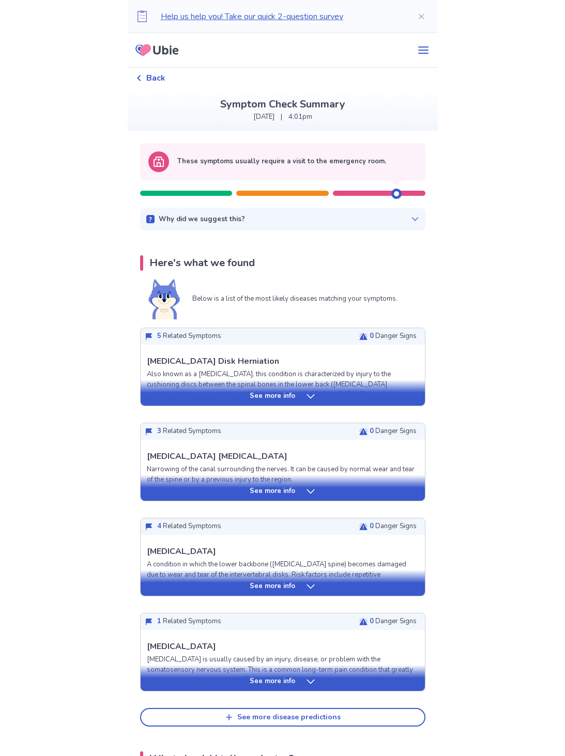
click at [411, 222] on icon at bounding box center [415, 219] width 8 height 8
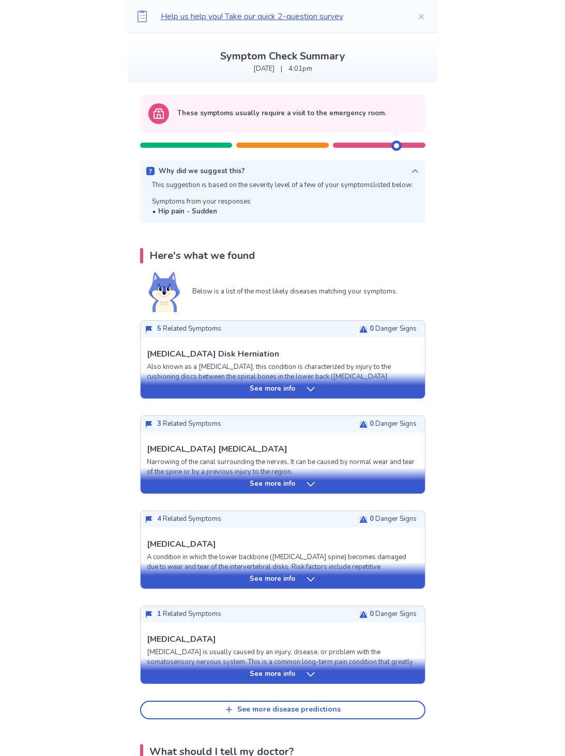
scroll to position [54, 0]
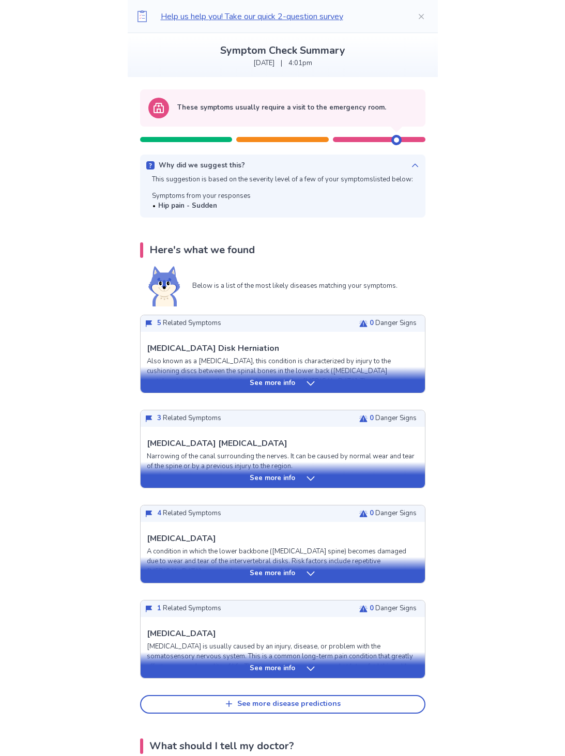
click at [320, 382] on div "See more info" at bounding box center [283, 383] width 284 height 10
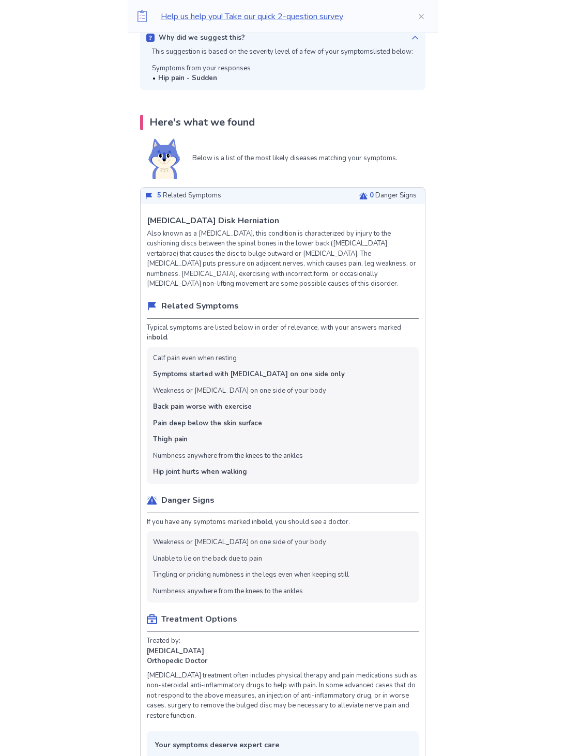
scroll to position [0, 0]
